Goal: Find contact information: Find contact information

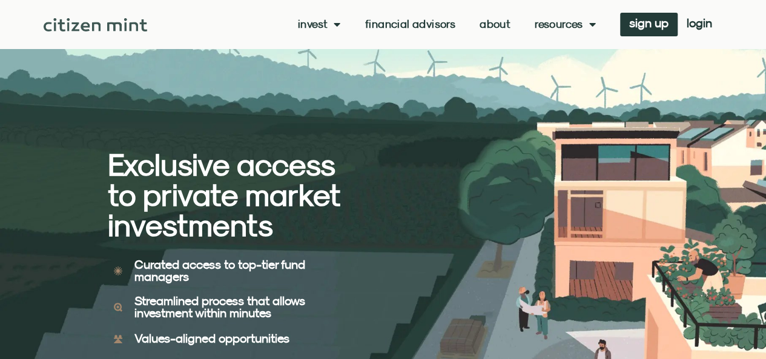
click at [489, 22] on link "About" at bounding box center [495, 24] width 31 height 12
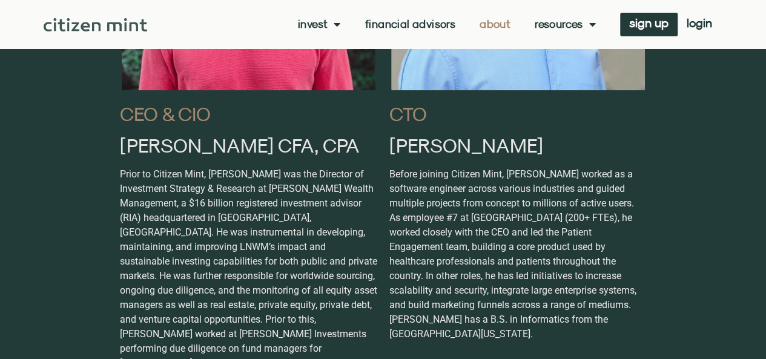
scroll to position [723, 0]
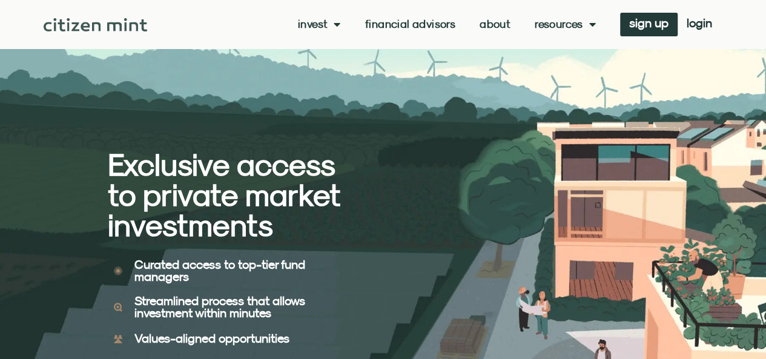
click at [488, 24] on link "About" at bounding box center [495, 24] width 31 height 12
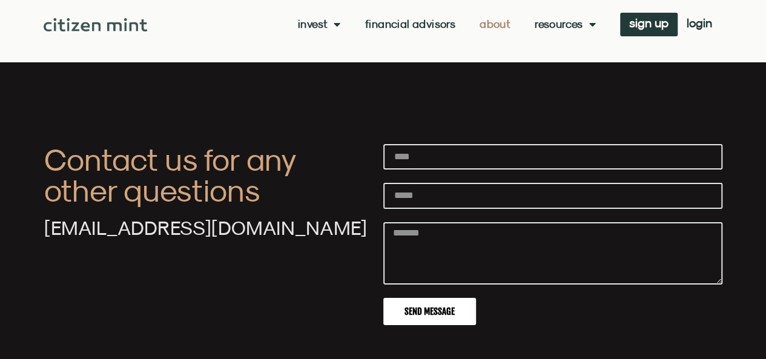
scroll to position [4417, 0]
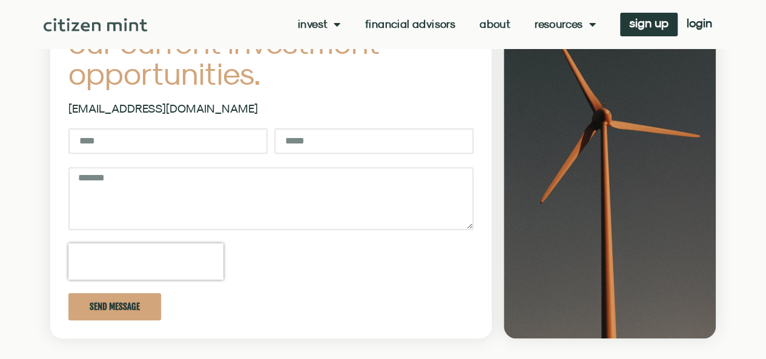
scroll to position [141, 0]
